Goal: Find specific page/section: Find specific page/section

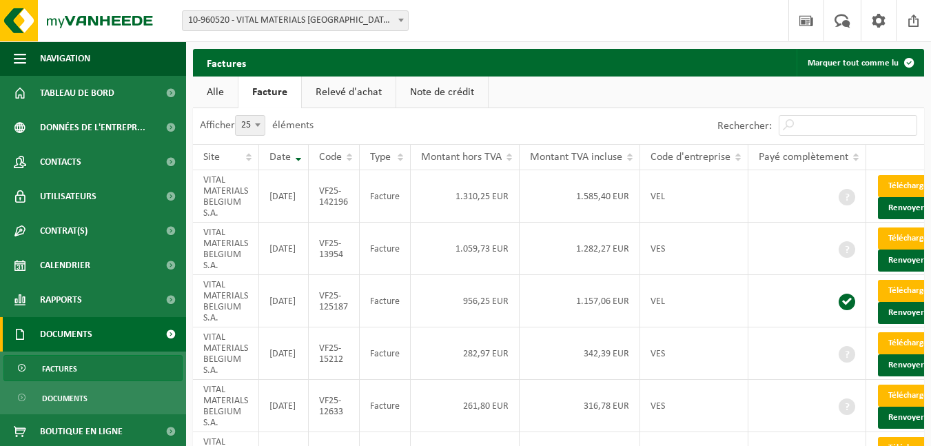
select select "25"
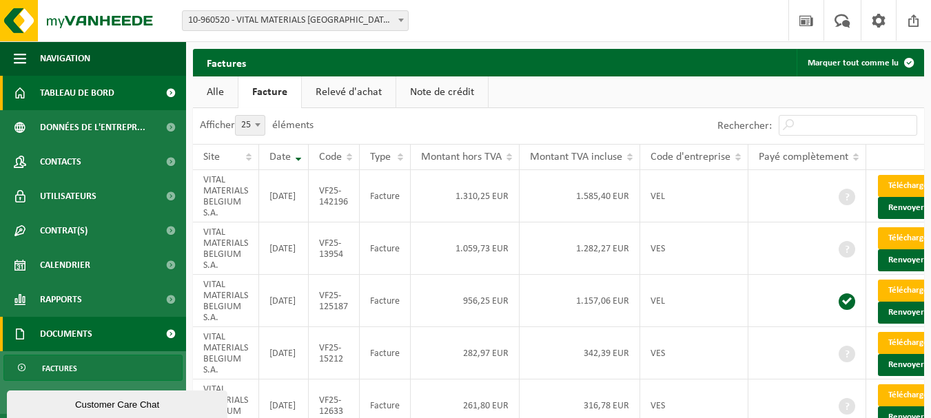
click at [92, 100] on span "Tableau de bord" at bounding box center [77, 93] width 74 height 34
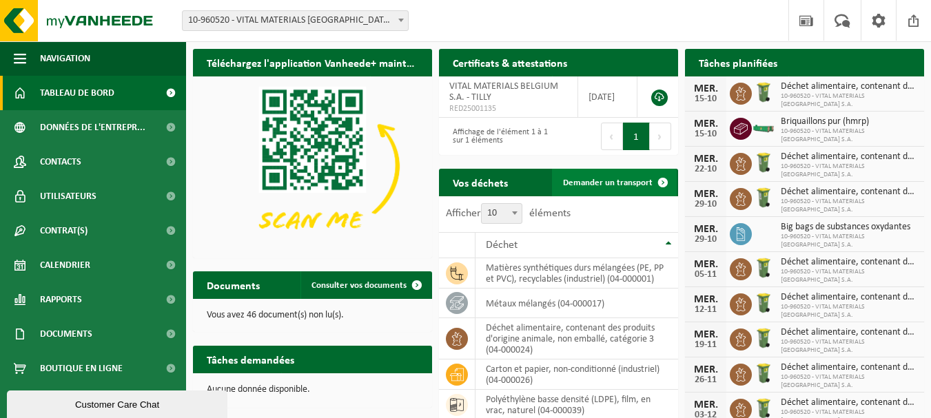
click at [595, 183] on span "Demander un transport" at bounding box center [608, 183] width 90 height 9
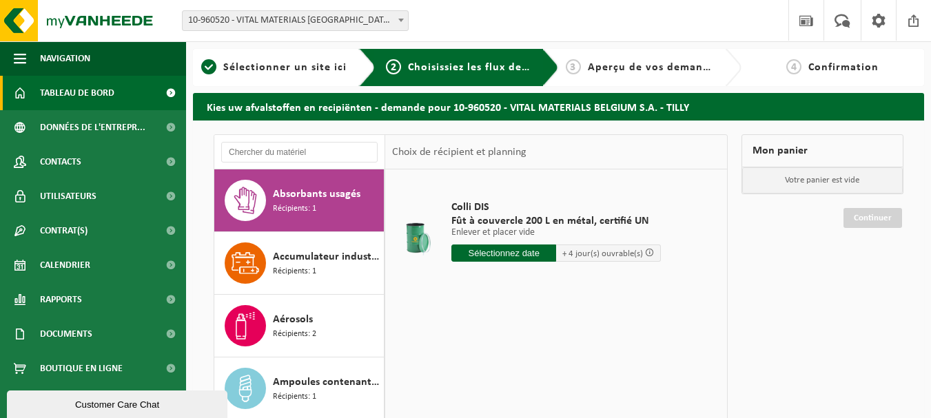
click at [99, 96] on span "Tableau de bord" at bounding box center [77, 93] width 74 height 34
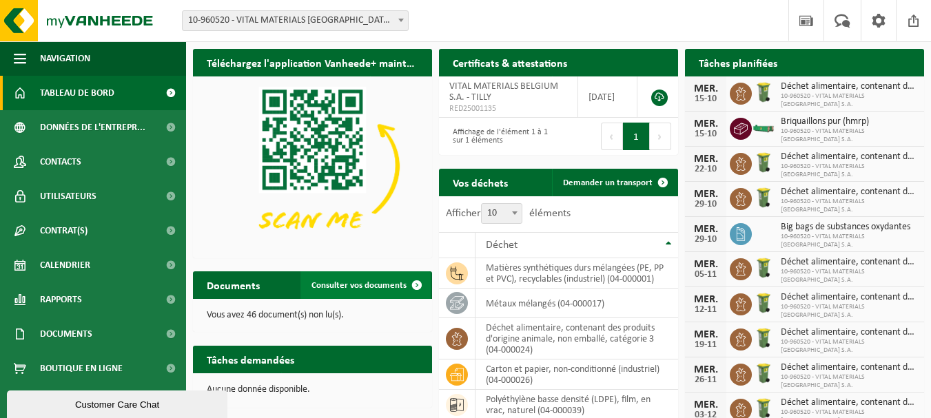
click at [369, 288] on span "Consulter vos documents" at bounding box center [359, 285] width 95 height 9
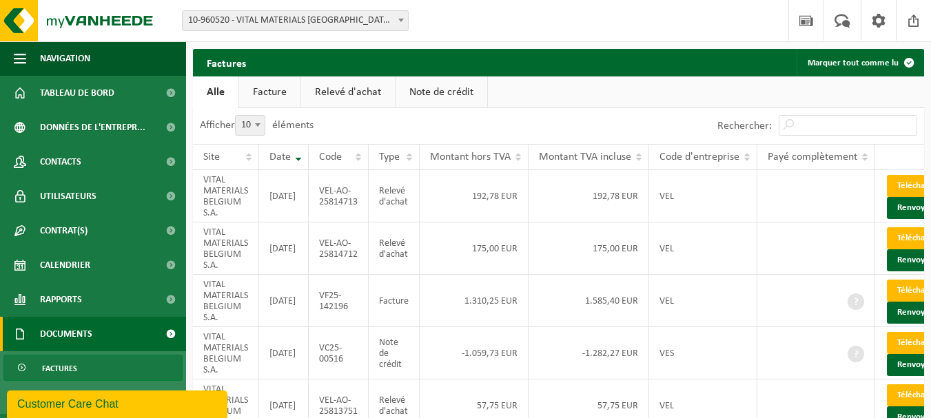
click at [343, 99] on link "Relevé d'achat" at bounding box center [348, 93] width 94 height 32
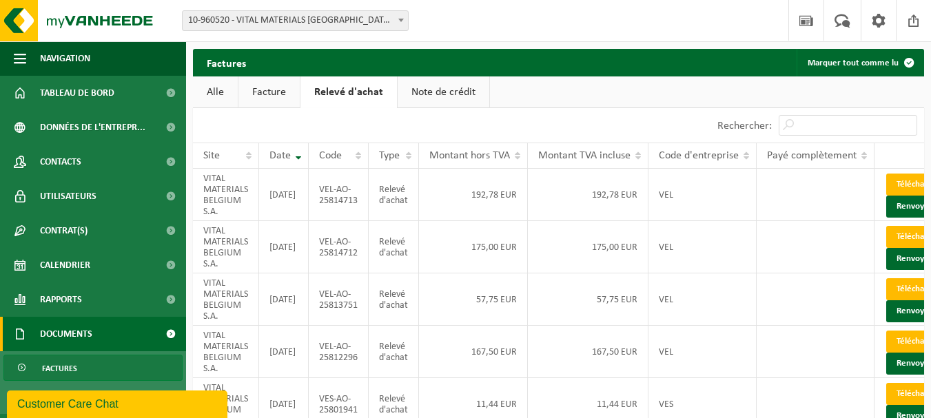
click at [267, 82] on link "Facture" at bounding box center [268, 93] width 61 height 32
